Goal: Task Accomplishment & Management: Complete application form

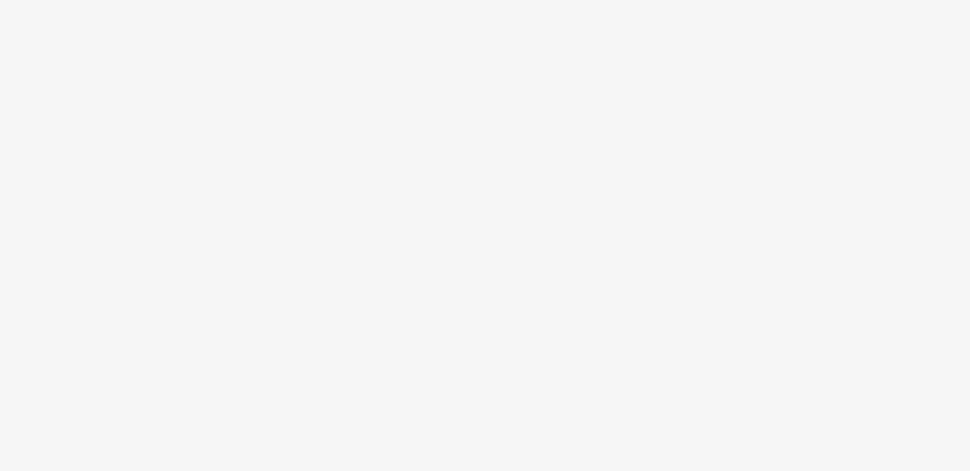
scroll to position [63, 0]
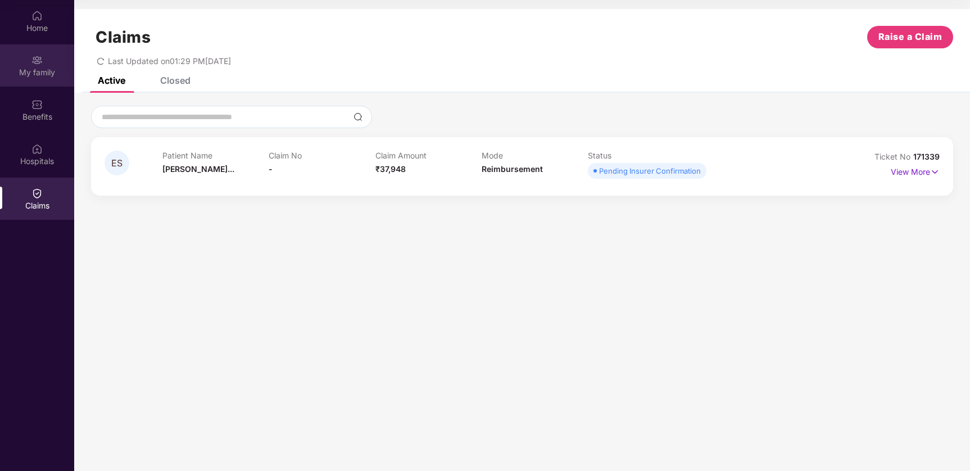
click at [31, 71] on div "My family" at bounding box center [37, 72] width 74 height 11
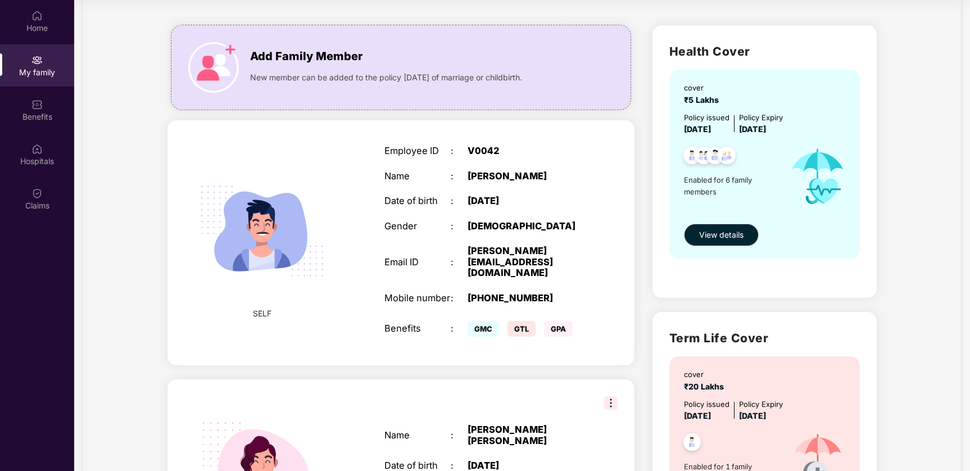
scroll to position [79, 0]
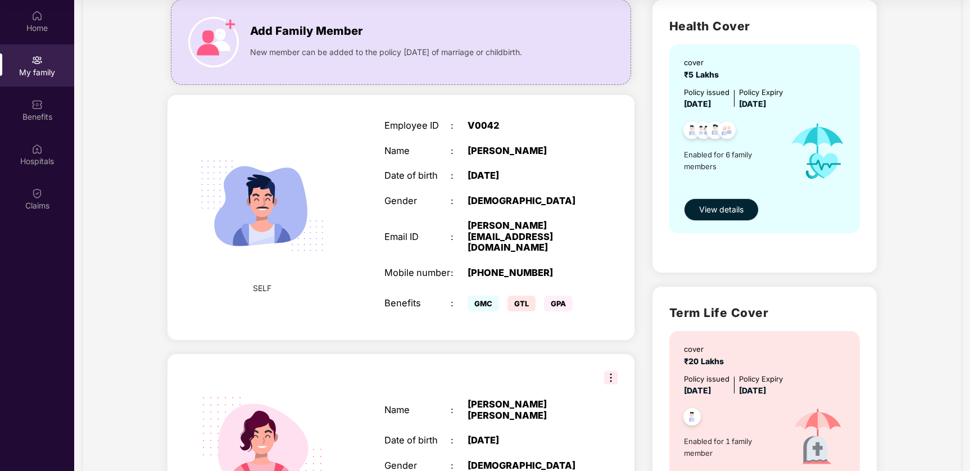
click at [716, 213] on span "View details" at bounding box center [721, 209] width 44 height 12
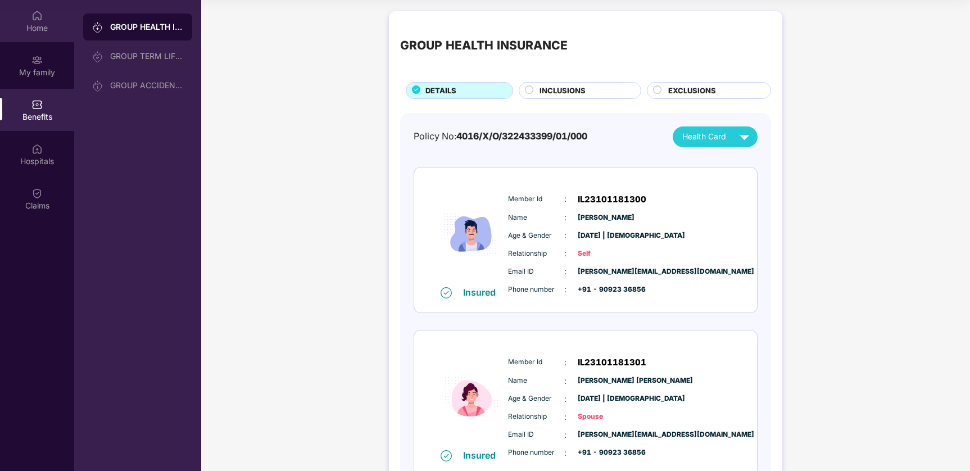
click at [35, 25] on div "Home" at bounding box center [37, 27] width 74 height 11
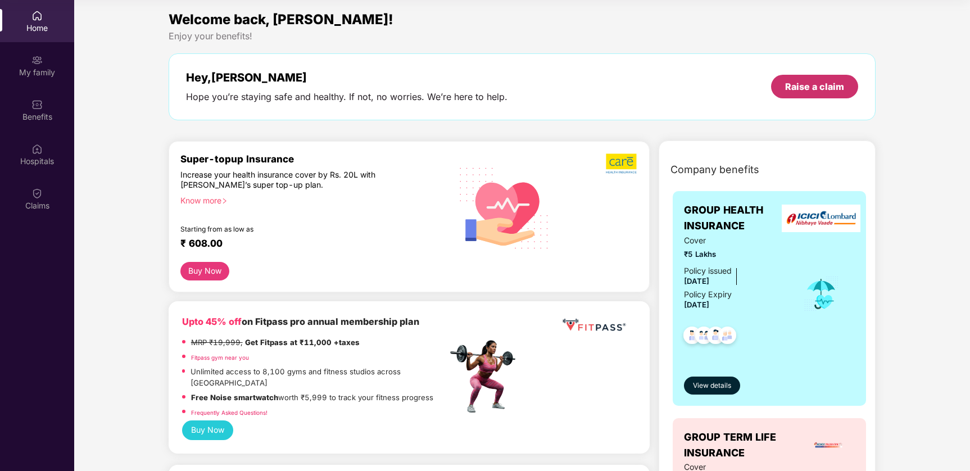
click at [804, 78] on div "Raise a claim" at bounding box center [814, 87] width 87 height 24
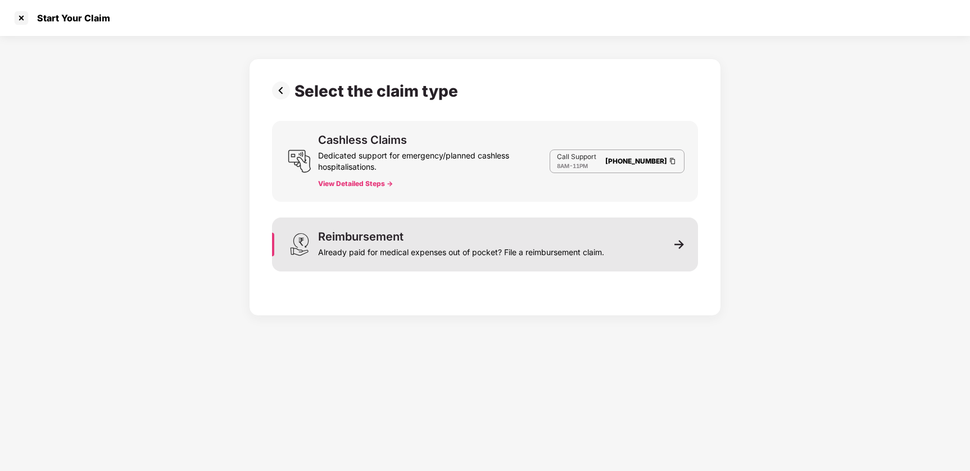
click at [461, 256] on div "Already paid for medical expenses out of pocket? File a reimbursement claim." at bounding box center [461, 250] width 286 height 16
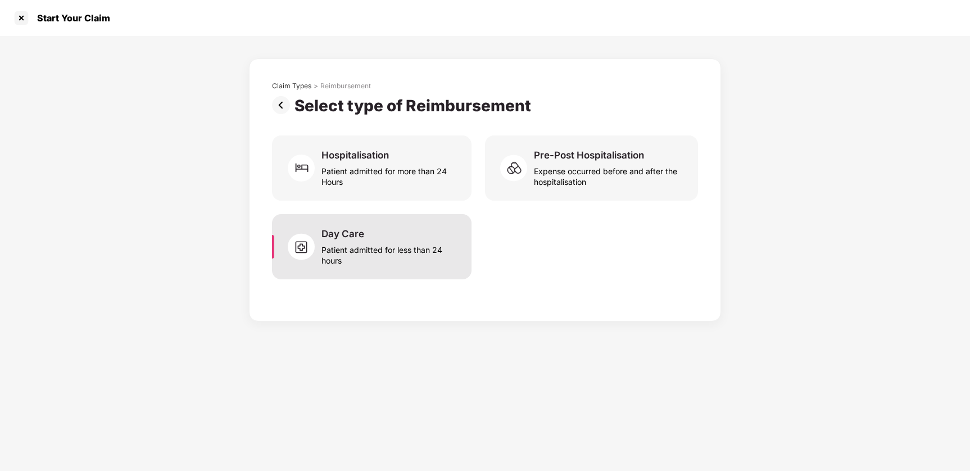
click at [352, 247] on div "Patient admitted for less than 24 hours" at bounding box center [389, 253] width 137 height 26
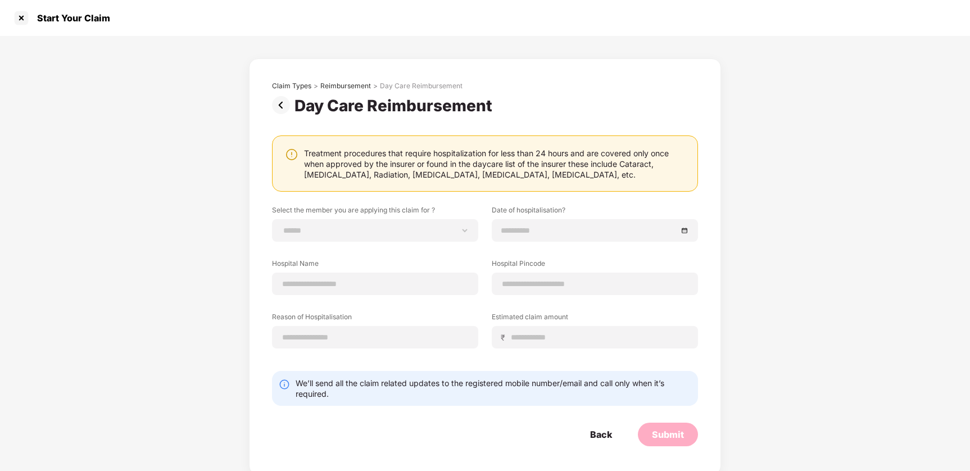
scroll to position [63, 0]
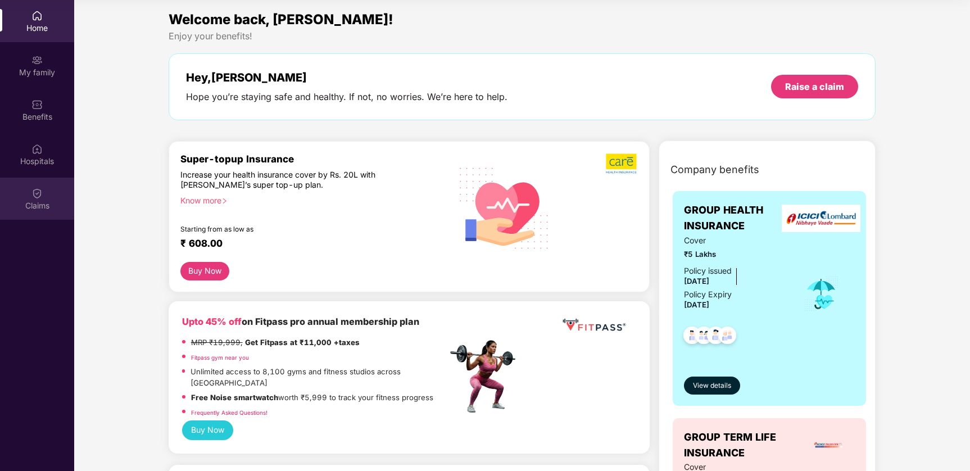
click at [30, 195] on div "Claims" at bounding box center [37, 199] width 74 height 42
